Goal: Browse casually: Explore the website without a specific task or goal

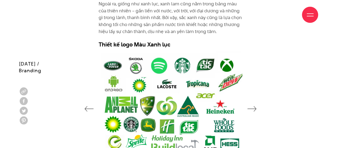
scroll to position [1266, 0]
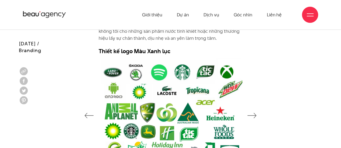
click at [255, 113] on icon "button" at bounding box center [251, 115] width 9 height 5
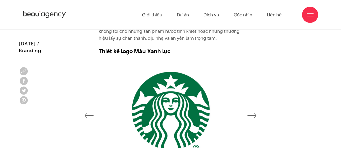
click at [257, 107] on div at bounding box center [170, 115] width 303 height 114
click at [254, 113] on icon "button" at bounding box center [251, 115] width 9 height 5
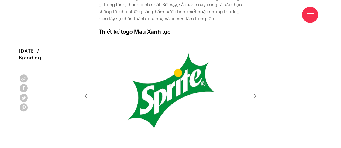
scroll to position [1292, 0]
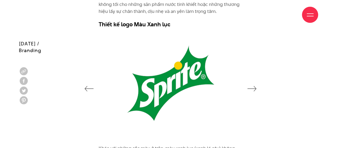
click at [254, 86] on icon "button" at bounding box center [251, 88] width 9 height 5
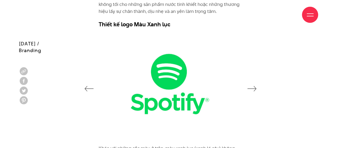
click at [254, 86] on icon "button" at bounding box center [251, 88] width 9 height 5
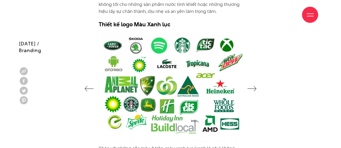
click at [254, 86] on icon "button" at bounding box center [251, 88] width 9 height 5
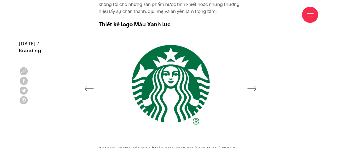
click at [82, 79] on div at bounding box center [170, 88] width 303 height 114
click at [87, 86] on icon "button" at bounding box center [88, 88] width 9 height 5
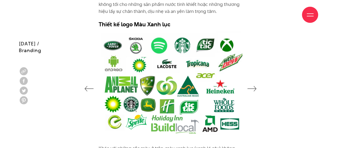
click at [87, 86] on icon "button" at bounding box center [88, 88] width 9 height 5
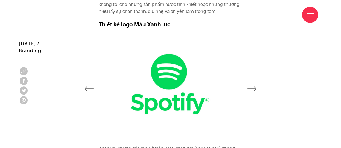
click at [253, 86] on icon "button" at bounding box center [251, 88] width 9 height 5
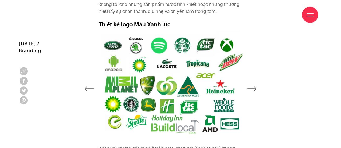
click at [253, 86] on icon "button" at bounding box center [251, 88] width 9 height 5
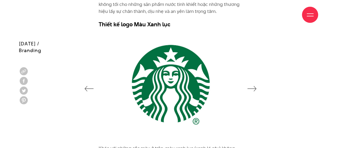
click at [255, 86] on icon "button" at bounding box center [251, 88] width 9 height 5
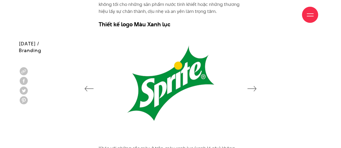
click at [255, 86] on icon "button" at bounding box center [251, 88] width 9 height 5
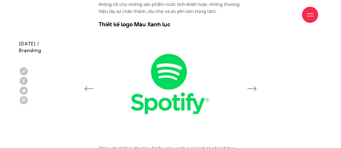
click at [255, 86] on icon "button" at bounding box center [251, 88] width 9 height 5
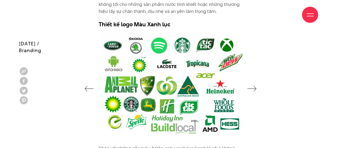
click at [255, 86] on icon "button" at bounding box center [251, 88] width 9 height 5
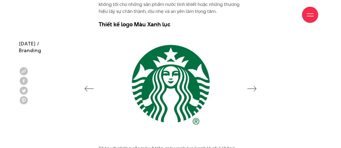
click at [255, 86] on icon "button" at bounding box center [251, 88] width 9 height 5
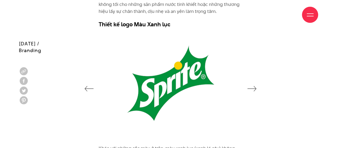
click at [255, 86] on icon "button" at bounding box center [251, 88] width 9 height 5
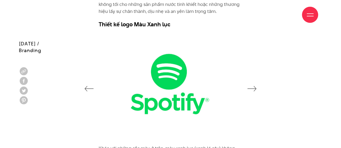
click at [255, 86] on icon "button" at bounding box center [251, 88] width 9 height 5
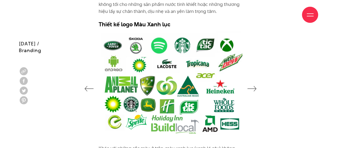
click at [255, 86] on icon "button" at bounding box center [251, 88] width 9 height 5
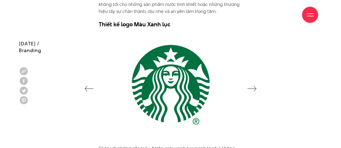
click at [255, 86] on icon "button" at bounding box center [251, 88] width 9 height 5
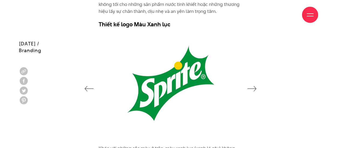
click at [255, 86] on icon "button" at bounding box center [251, 88] width 9 height 5
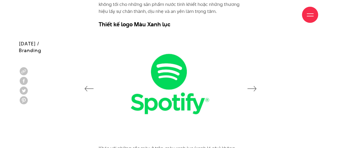
click at [255, 86] on icon "button" at bounding box center [251, 88] width 9 height 5
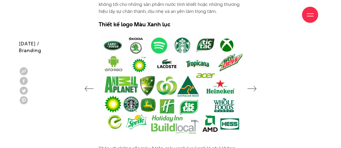
click at [255, 86] on icon "button" at bounding box center [251, 88] width 9 height 5
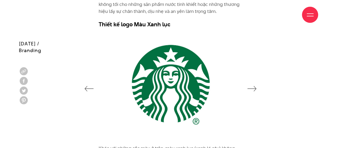
click at [255, 86] on icon "button" at bounding box center [251, 88] width 9 height 5
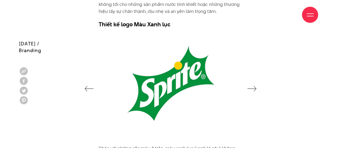
click at [255, 86] on icon "button" at bounding box center [251, 88] width 9 height 5
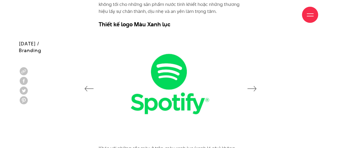
click at [255, 86] on icon "button" at bounding box center [251, 88] width 9 height 5
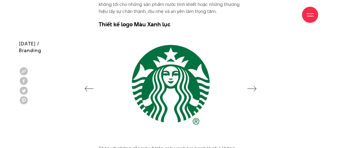
click at [255, 86] on icon "button" at bounding box center [251, 88] width 9 height 5
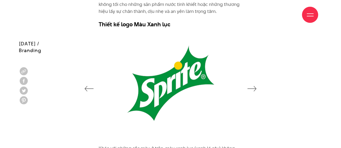
click at [255, 86] on icon "button" at bounding box center [251, 88] width 9 height 5
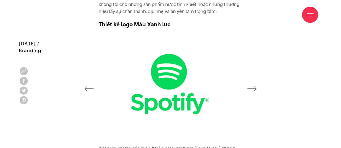
click at [255, 86] on icon "button" at bounding box center [251, 88] width 9 height 5
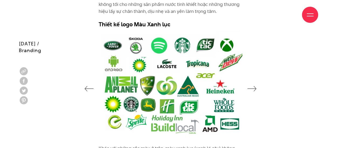
click at [255, 86] on icon "button" at bounding box center [251, 88] width 9 height 5
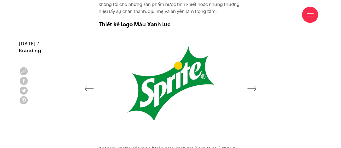
click at [255, 86] on icon "button" at bounding box center [251, 88] width 9 height 5
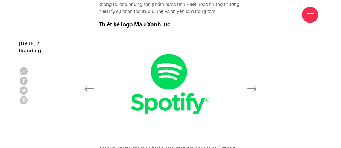
click at [255, 86] on icon "button" at bounding box center [251, 88] width 9 height 5
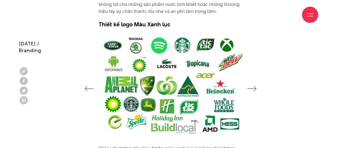
click at [255, 86] on icon "button" at bounding box center [251, 88] width 9 height 5
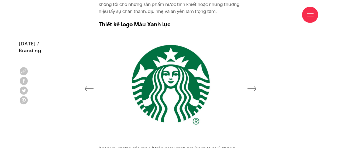
click at [255, 86] on icon "button" at bounding box center [251, 88] width 9 height 5
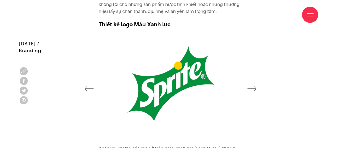
click at [255, 86] on icon "button" at bounding box center [251, 88] width 9 height 5
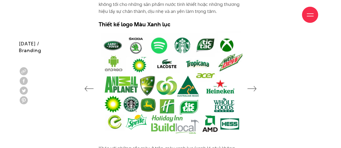
click at [255, 86] on icon "button" at bounding box center [251, 88] width 9 height 5
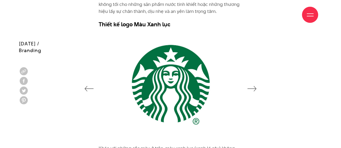
click at [255, 86] on icon "button" at bounding box center [251, 88] width 9 height 5
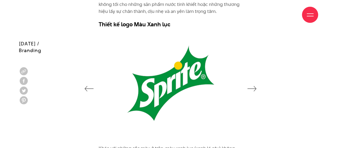
click at [255, 86] on icon "button" at bounding box center [251, 88] width 9 height 5
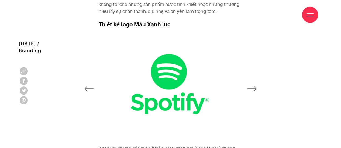
click at [255, 86] on icon "button" at bounding box center [251, 88] width 9 height 5
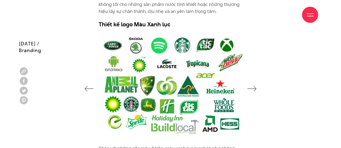
click at [255, 86] on icon "button" at bounding box center [251, 88] width 9 height 5
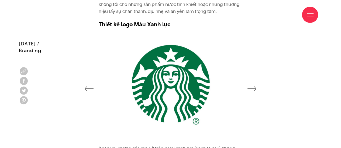
click at [255, 86] on icon "button" at bounding box center [251, 88] width 9 height 5
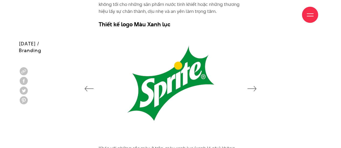
click at [255, 86] on icon "button" at bounding box center [251, 88] width 9 height 5
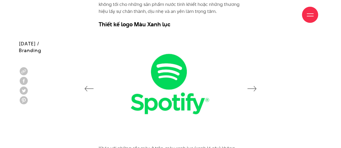
click at [255, 86] on icon "button" at bounding box center [251, 88] width 9 height 5
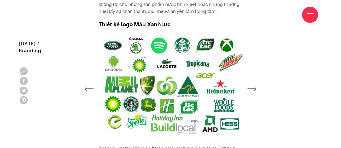
click at [255, 86] on icon "button" at bounding box center [251, 88] width 9 height 5
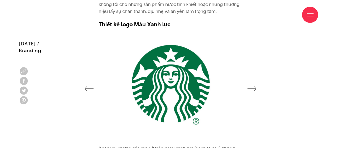
click at [255, 86] on icon "button" at bounding box center [251, 88] width 9 height 5
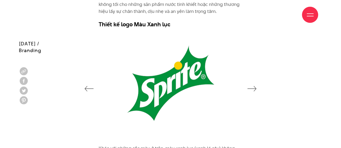
click at [255, 86] on icon "button" at bounding box center [251, 88] width 9 height 5
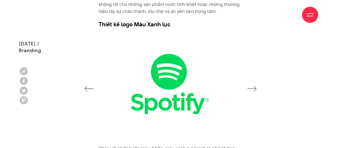
click at [255, 86] on icon "button" at bounding box center [251, 88] width 9 height 5
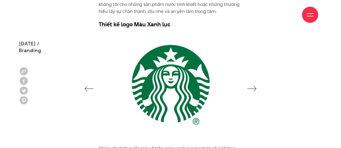
click at [255, 86] on icon "button" at bounding box center [251, 88] width 9 height 5
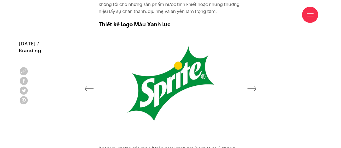
click at [255, 86] on icon "button" at bounding box center [251, 88] width 9 height 5
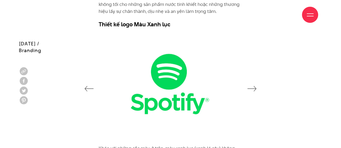
click at [255, 86] on icon "button" at bounding box center [251, 88] width 9 height 5
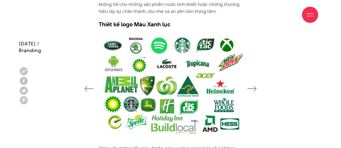
click at [255, 86] on icon "button" at bounding box center [251, 88] width 9 height 5
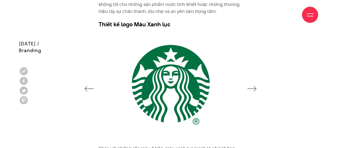
click at [255, 86] on icon "button" at bounding box center [251, 88] width 9 height 5
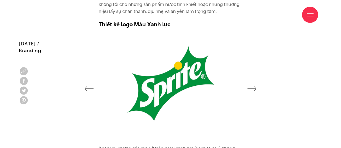
click at [250, 86] on icon "button" at bounding box center [251, 88] width 9 height 5
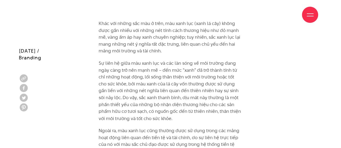
scroll to position [1427, 0]
